Goal: Task Accomplishment & Management: Manage account settings

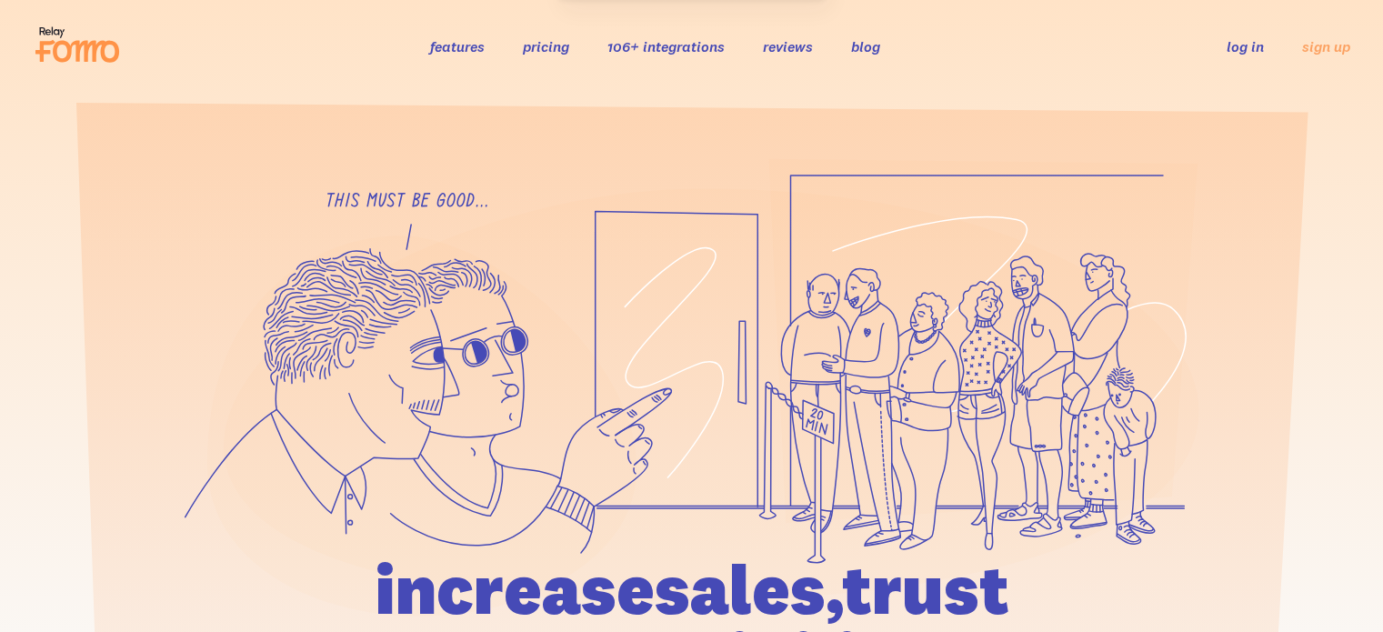
click at [1245, 45] on link "log in" at bounding box center [1244, 46] width 37 height 18
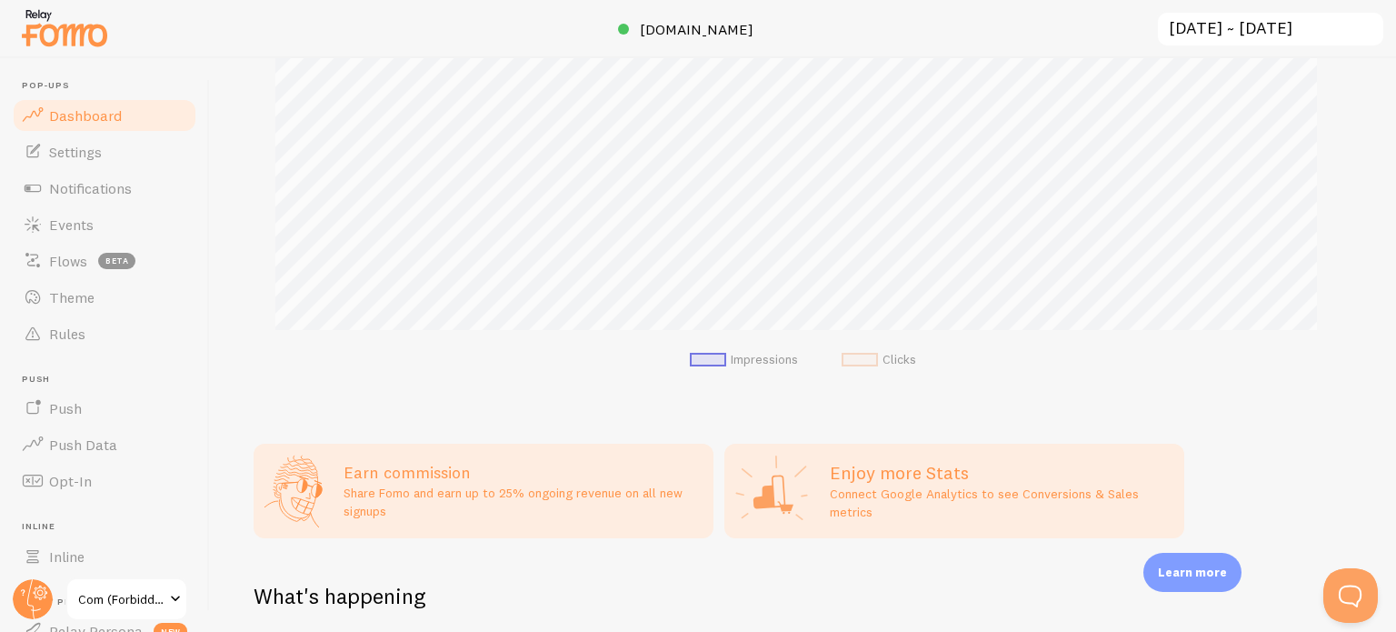
scroll to position [545, 0]
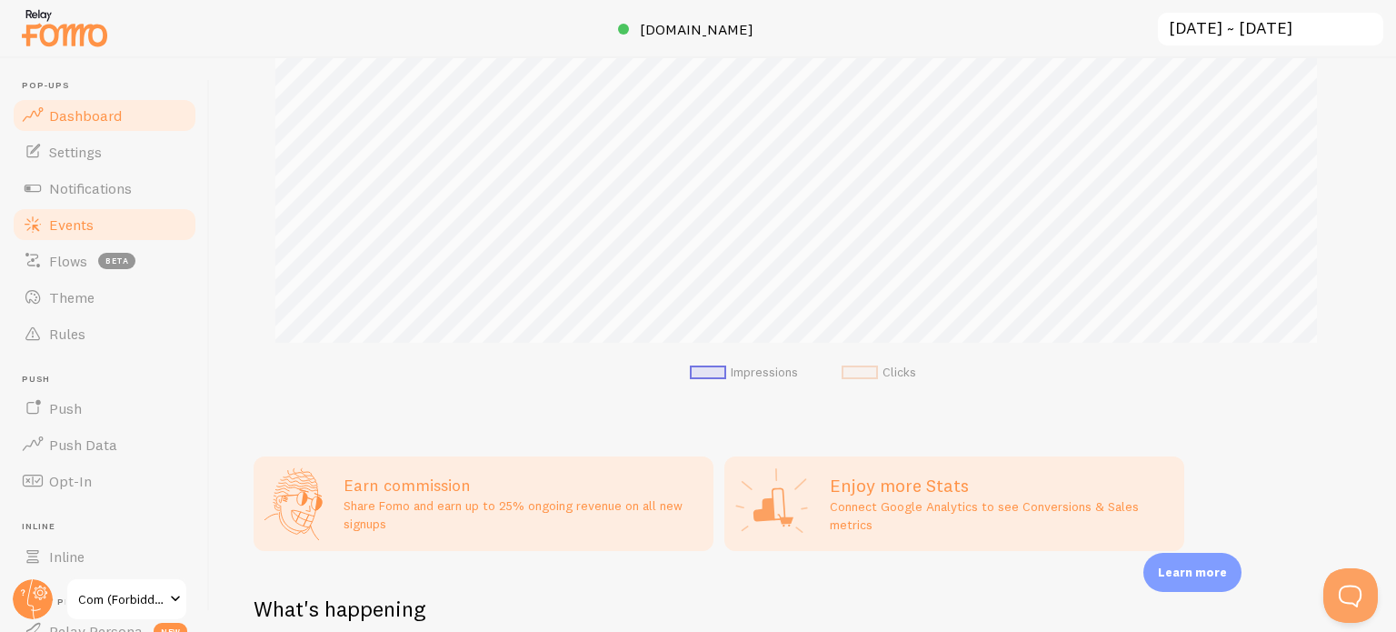
click at [105, 220] on link "Events" at bounding box center [104, 224] width 187 height 36
